Goal: Use online tool/utility: Utilize a website feature to perform a specific function

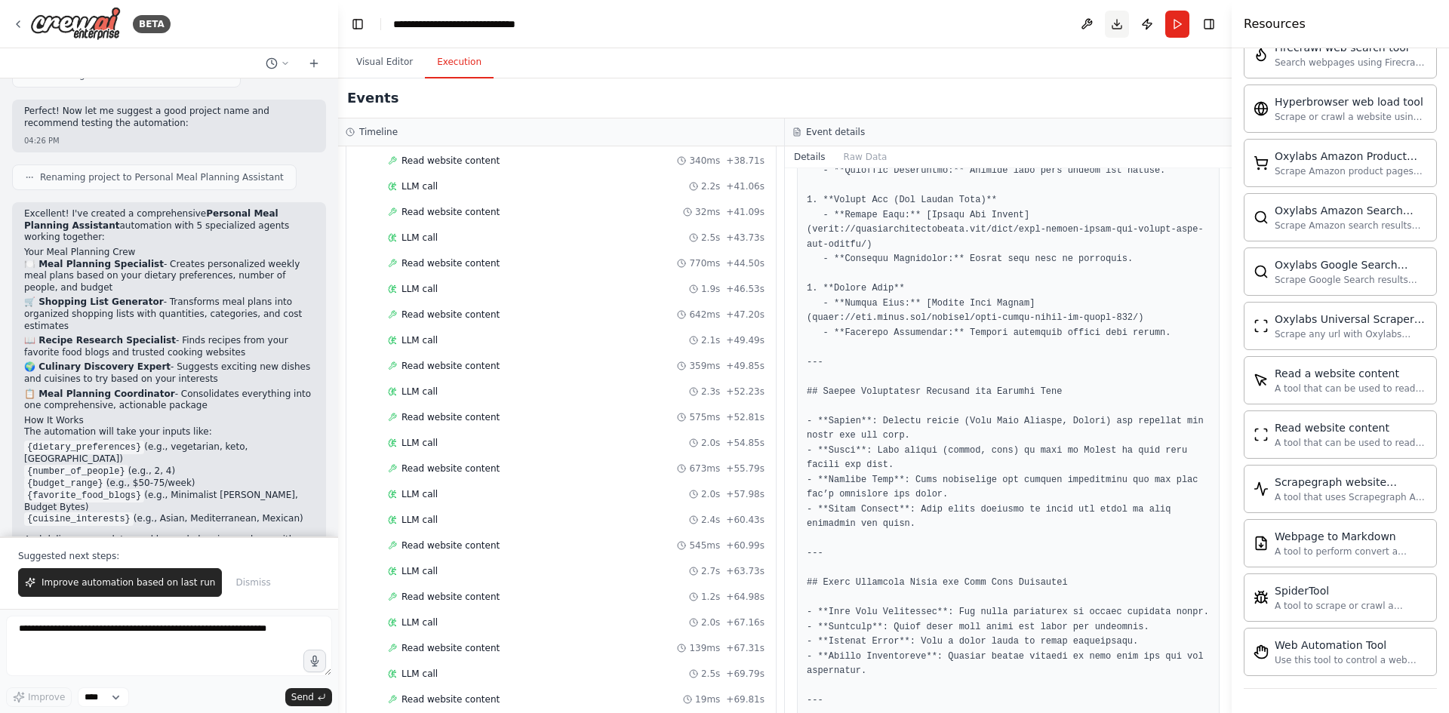
click at [1120, 23] on button "Download" at bounding box center [1117, 24] width 24 height 27
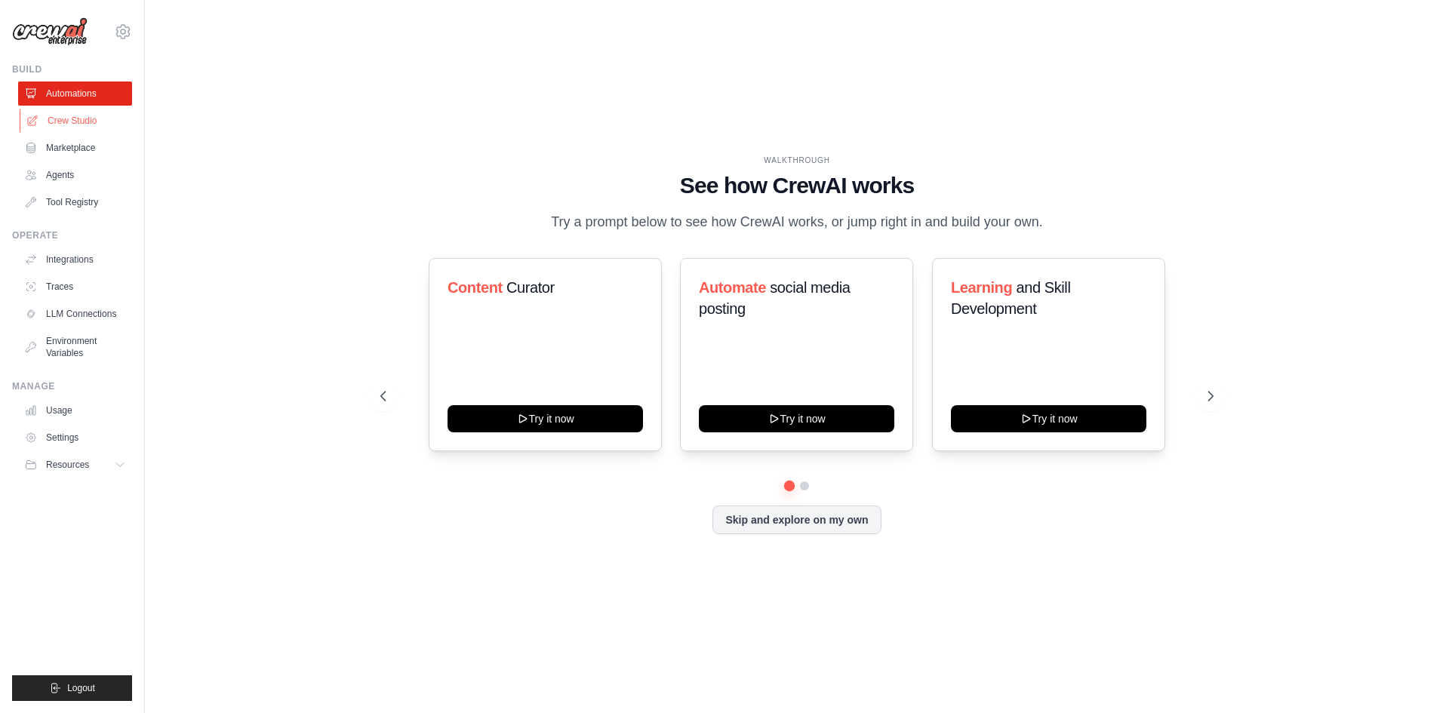
click at [60, 124] on link "Crew Studio" at bounding box center [77, 121] width 114 height 24
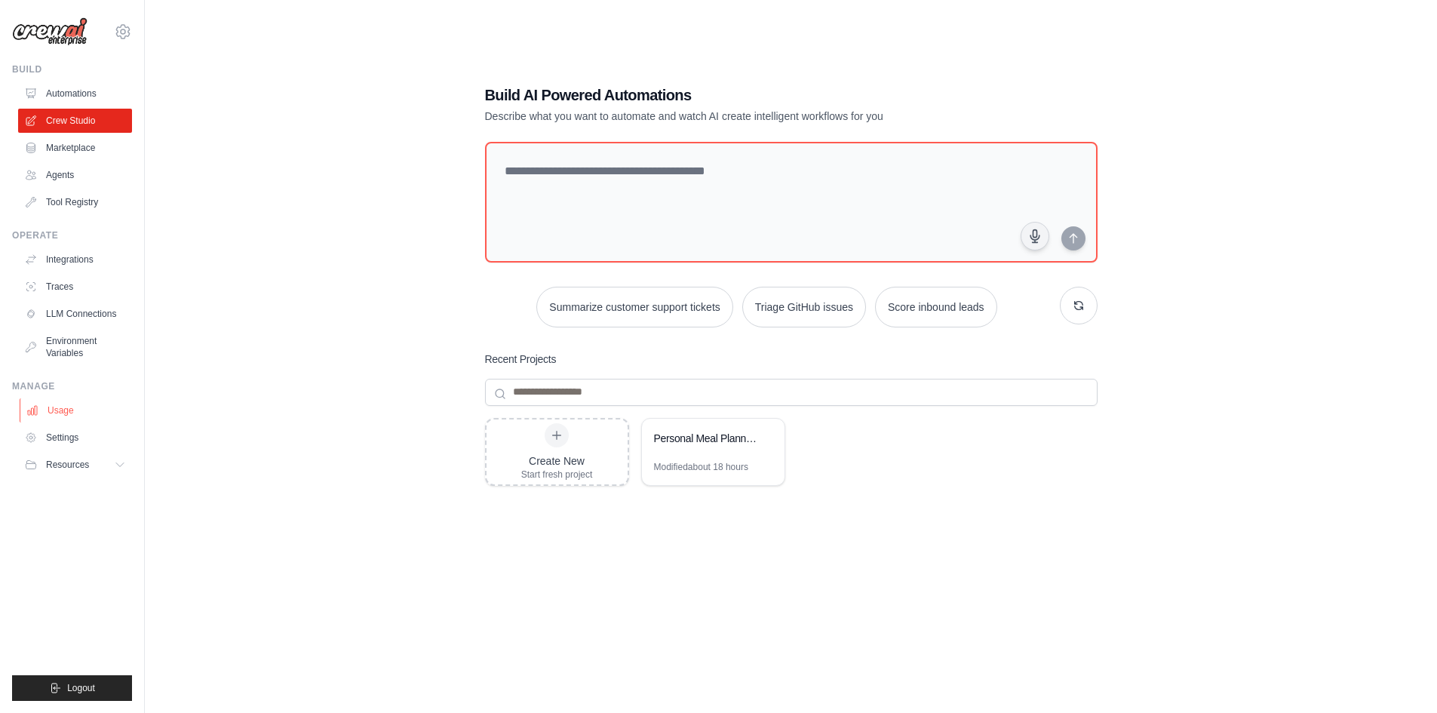
click at [65, 415] on link "Usage" at bounding box center [77, 410] width 114 height 24
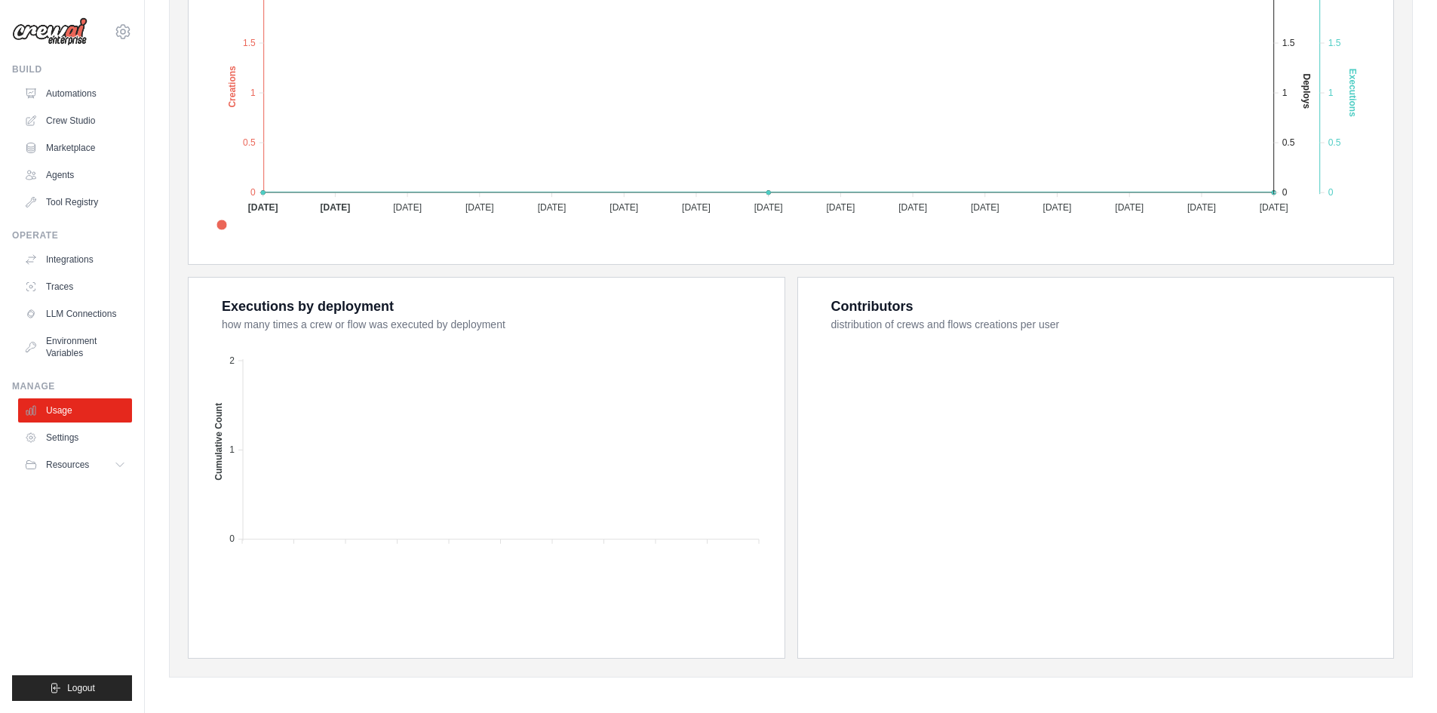
scroll to position [381, 0]
click at [108, 471] on button "Resources" at bounding box center [77, 465] width 114 height 24
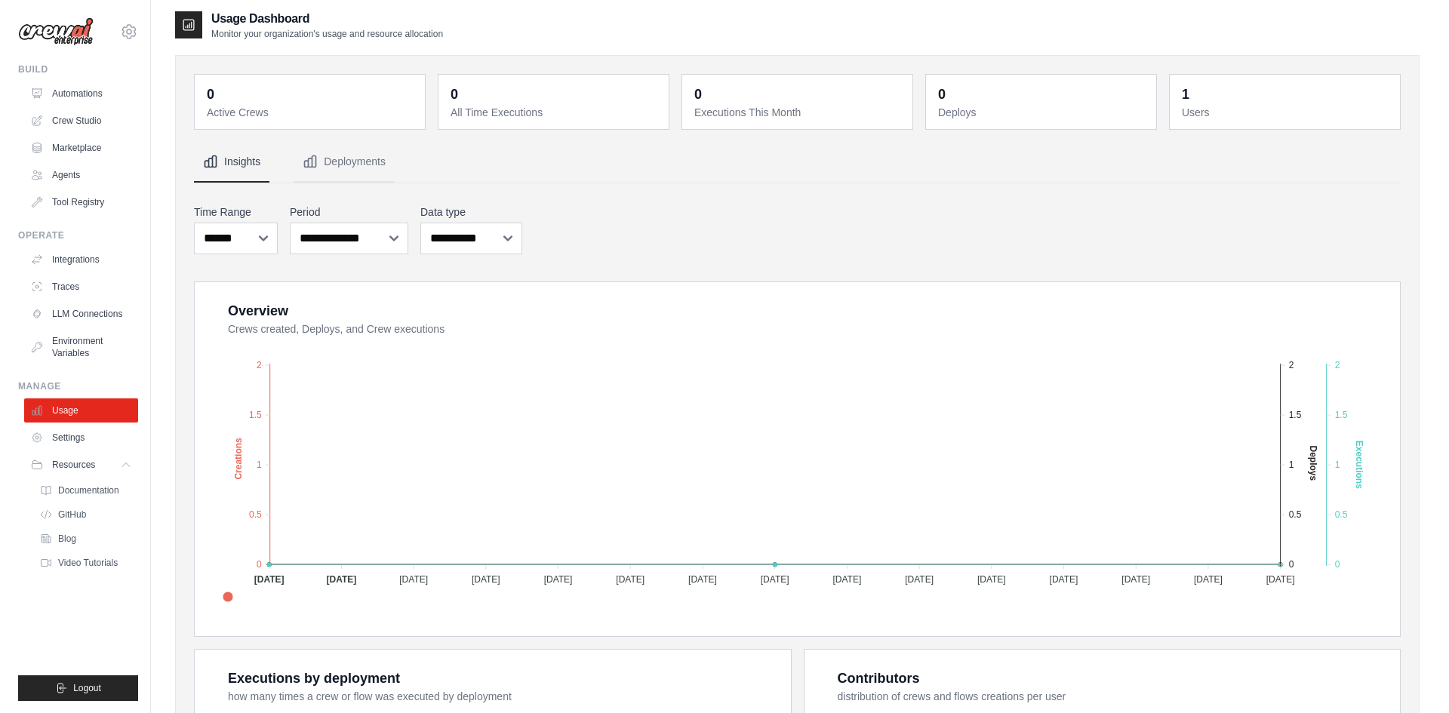
scroll to position [0, 0]
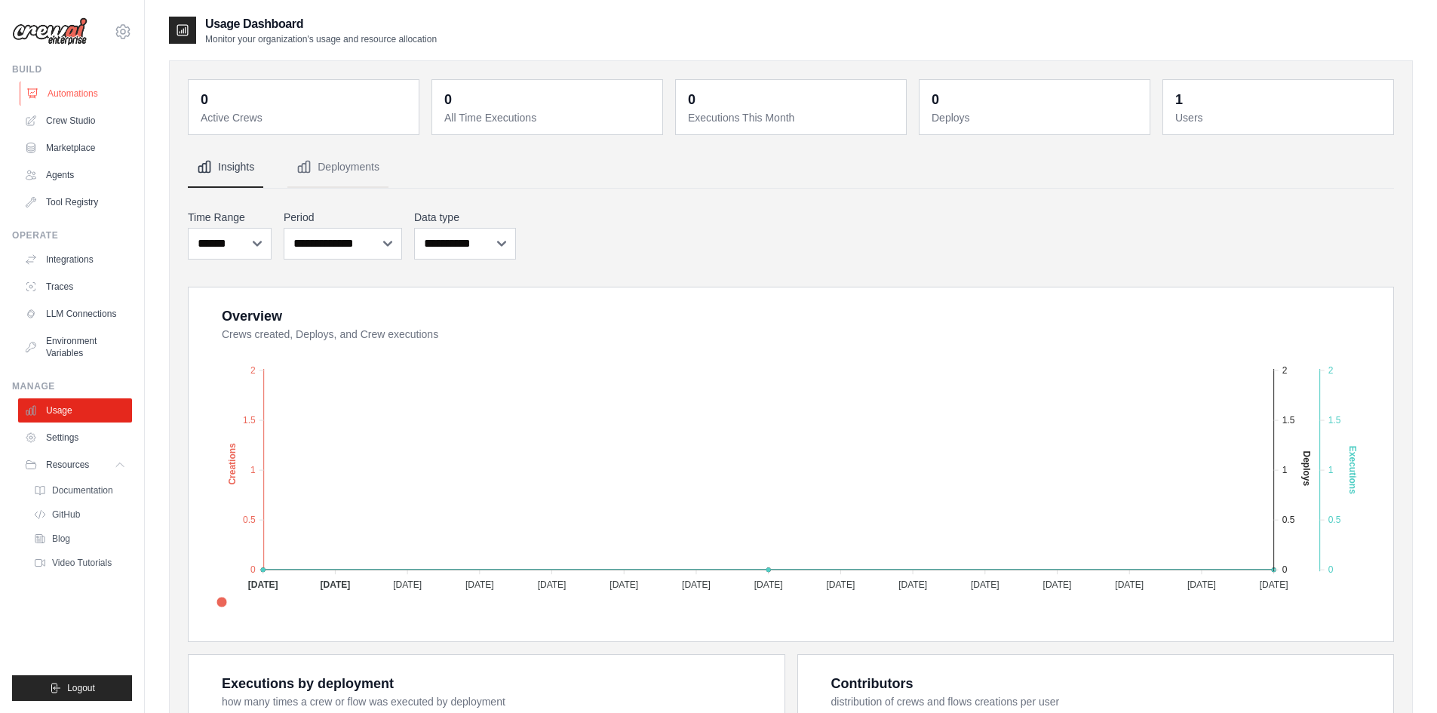
click at [60, 100] on link "Automations" at bounding box center [77, 93] width 114 height 24
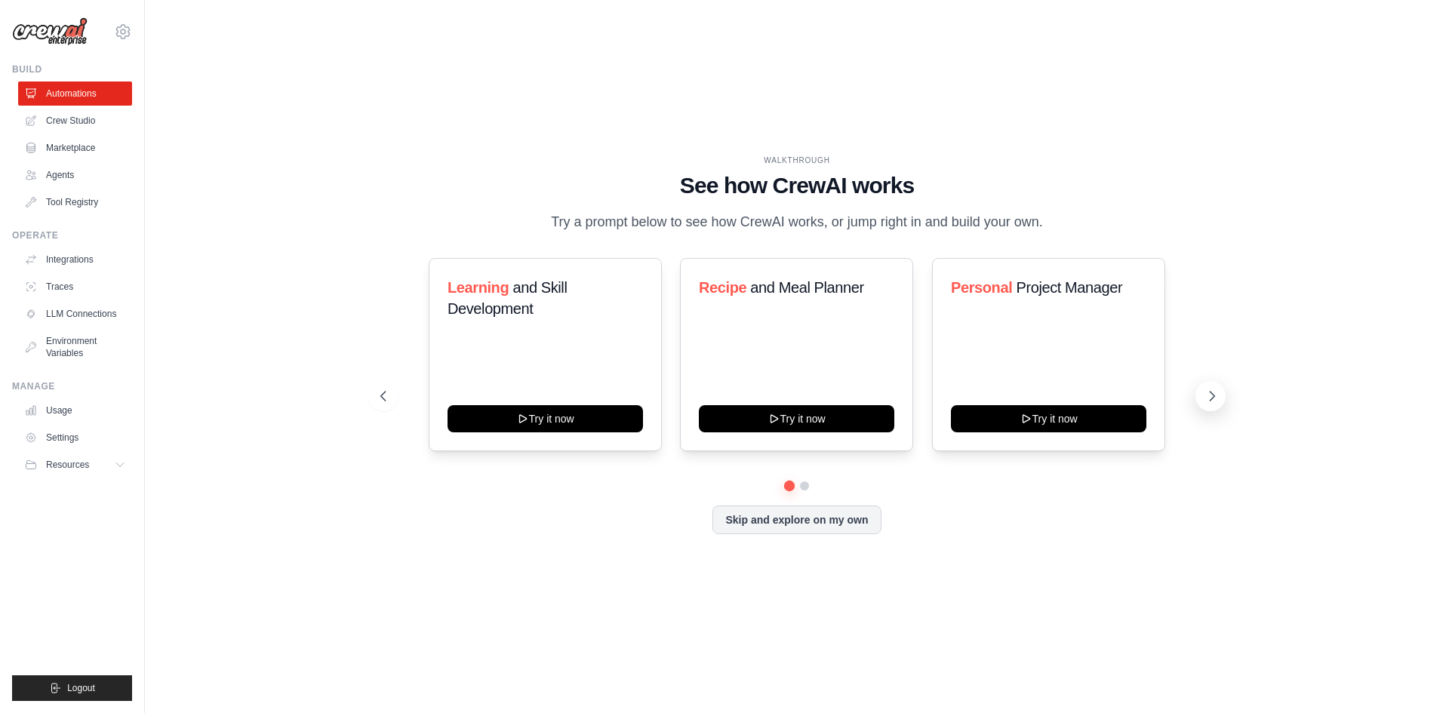
click at [1202, 391] on button at bounding box center [1210, 396] width 30 height 30
click at [1219, 393] on button at bounding box center [1210, 396] width 30 height 30
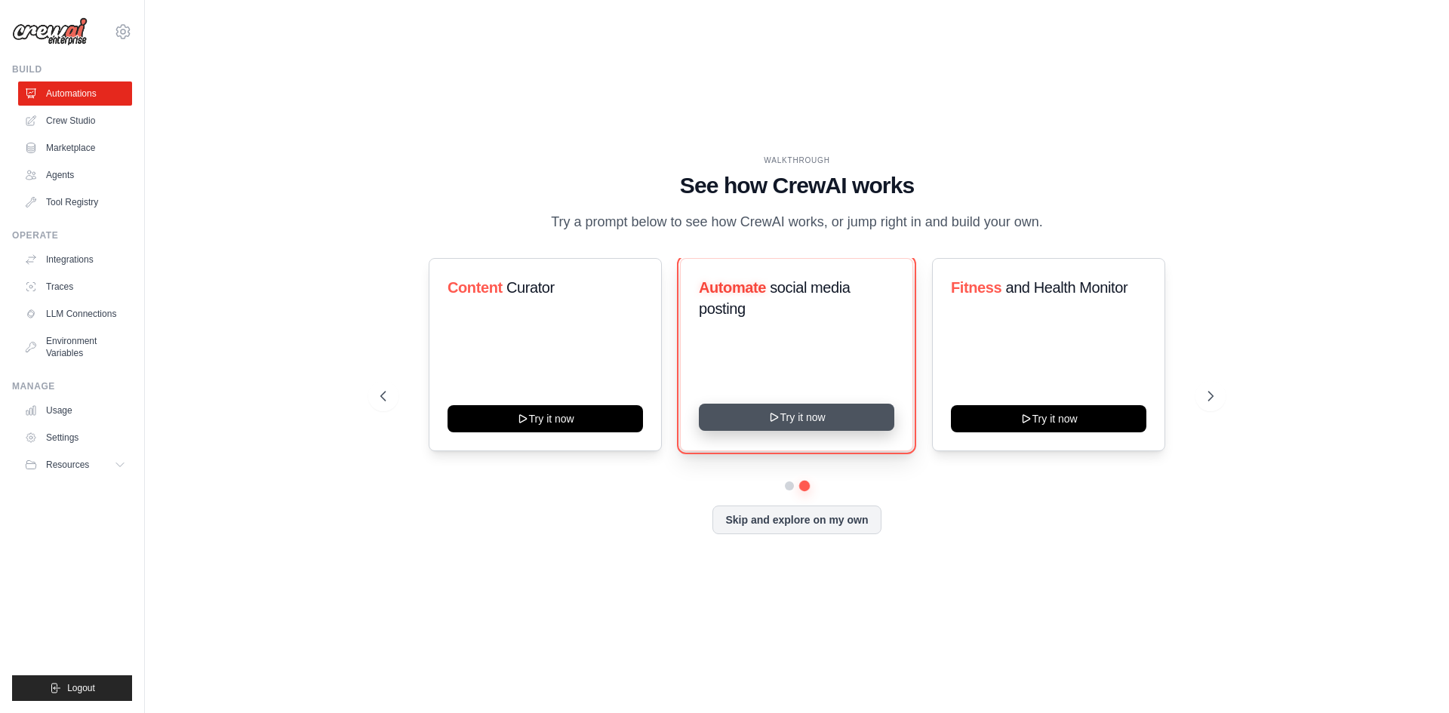
click at [781, 416] on button "Try it now" at bounding box center [796, 417] width 195 height 27
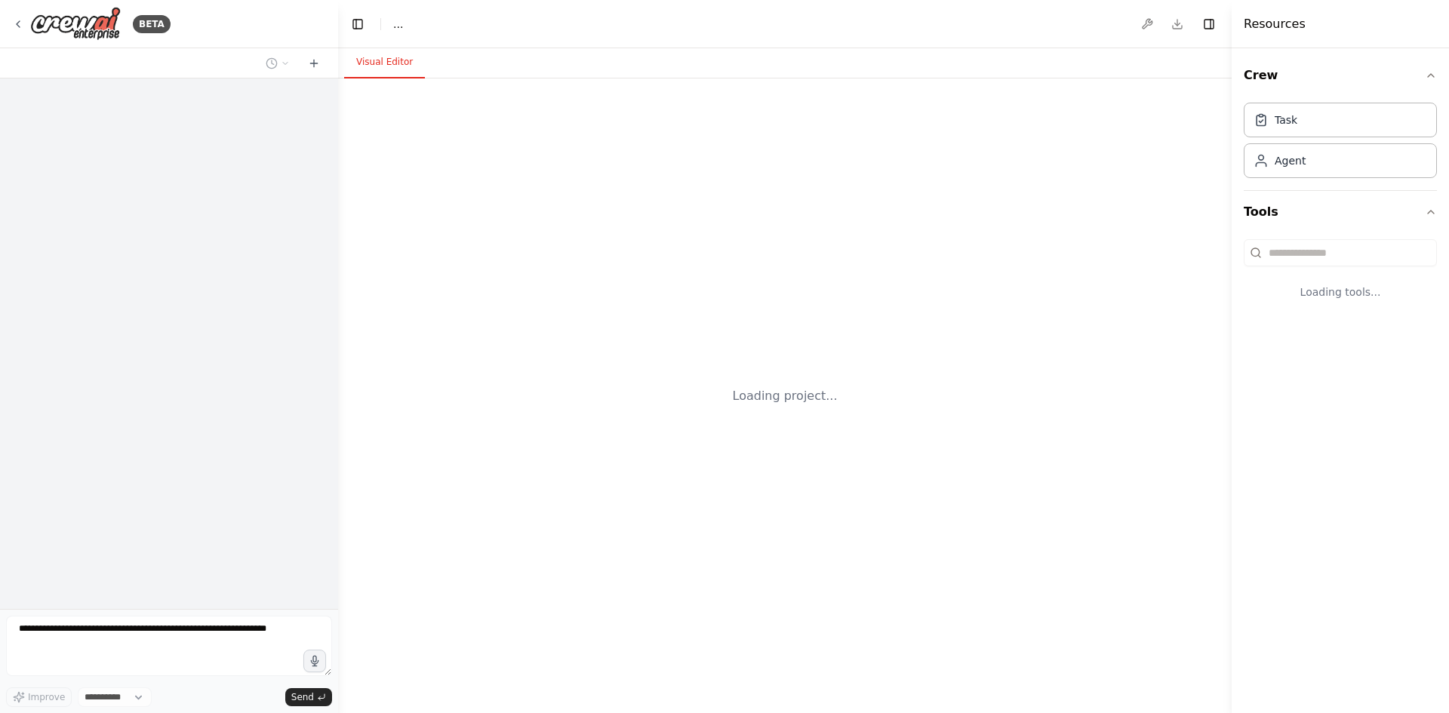
select select "****"
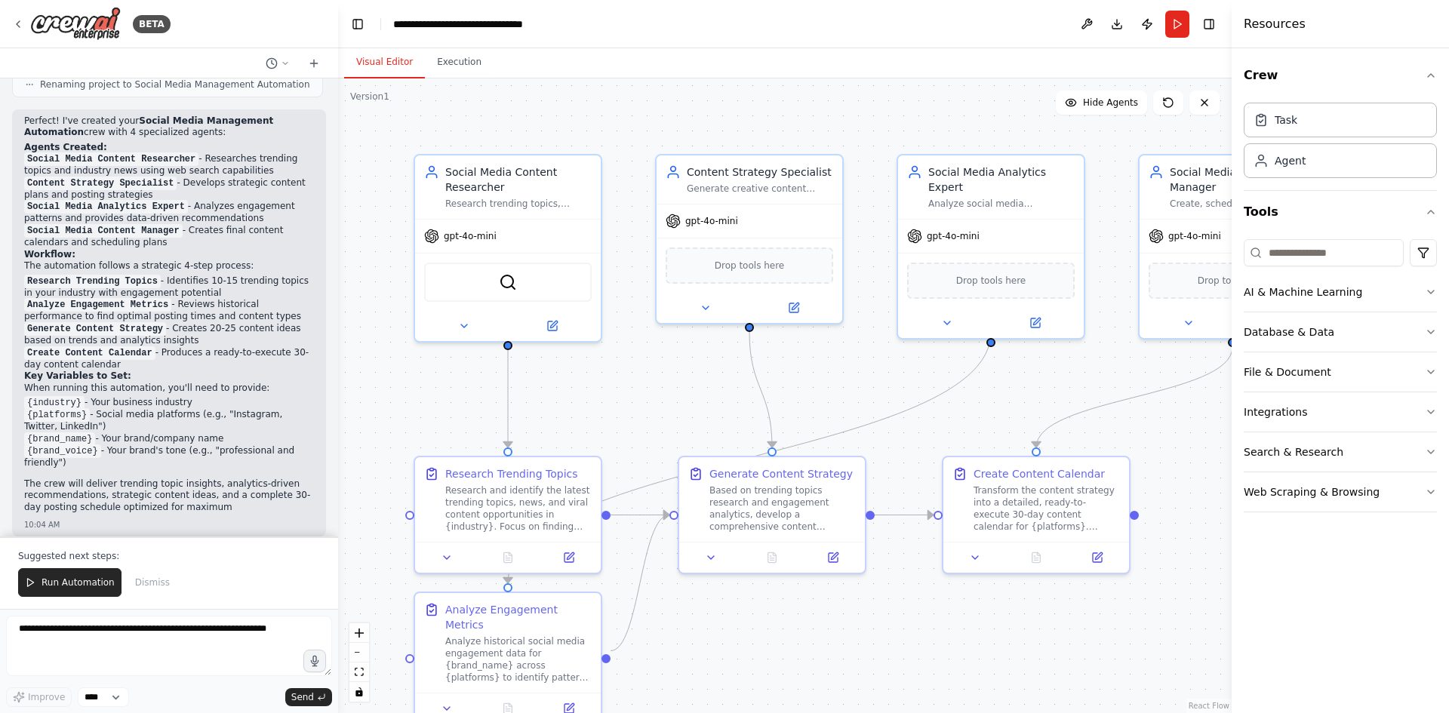
scroll to position [1077, 0]
